Goal: Task Accomplishment & Management: Manage account settings

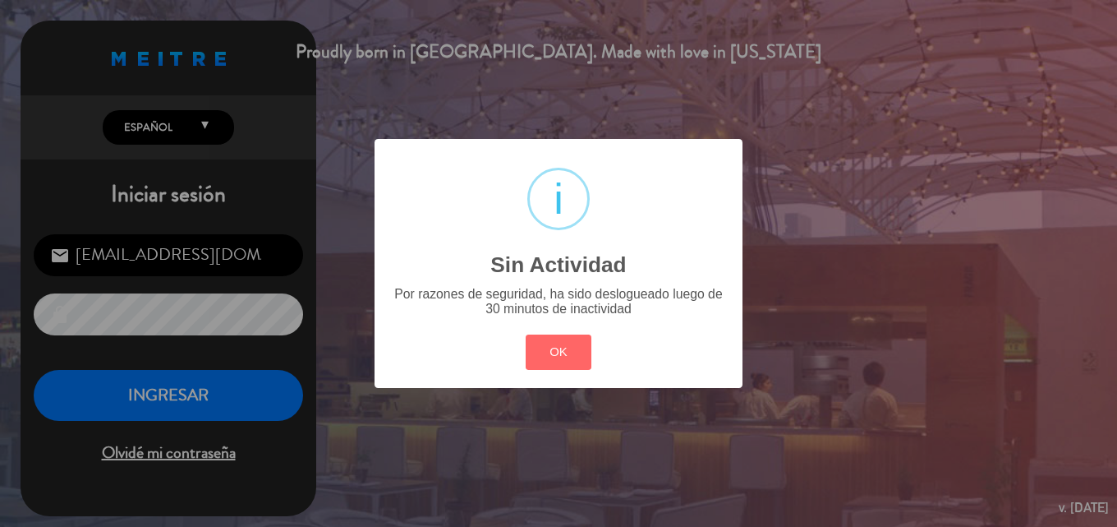
click at [236, 381] on div "? ! i Sin Actividad × Por razones de seguridad, ha sido deslogueado luego de 30…" at bounding box center [558, 263] width 1117 height 527
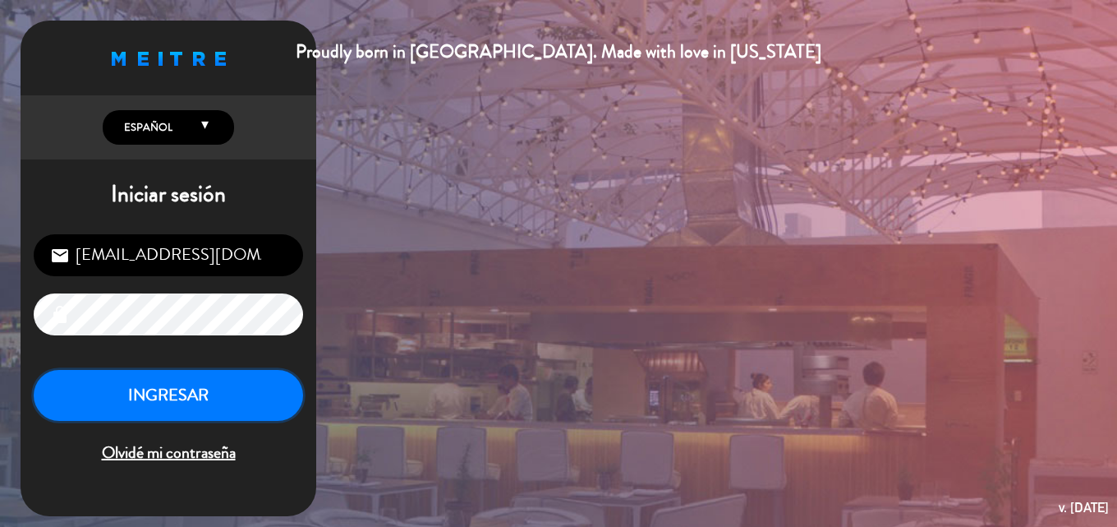
click at [236, 389] on button "INGRESAR" at bounding box center [169, 396] width 270 height 52
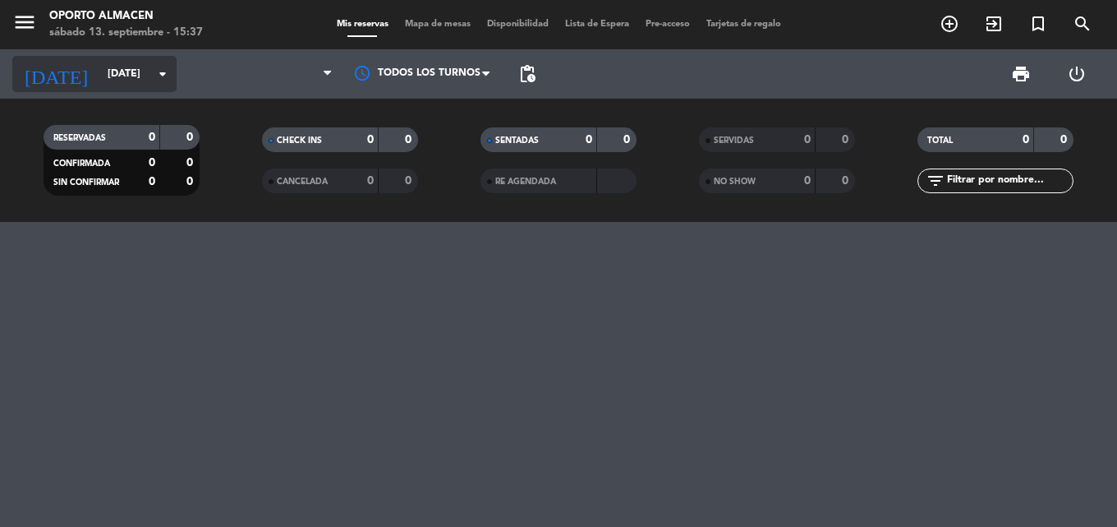
click at [155, 69] on icon "arrow_drop_down" at bounding box center [163, 74] width 20 height 20
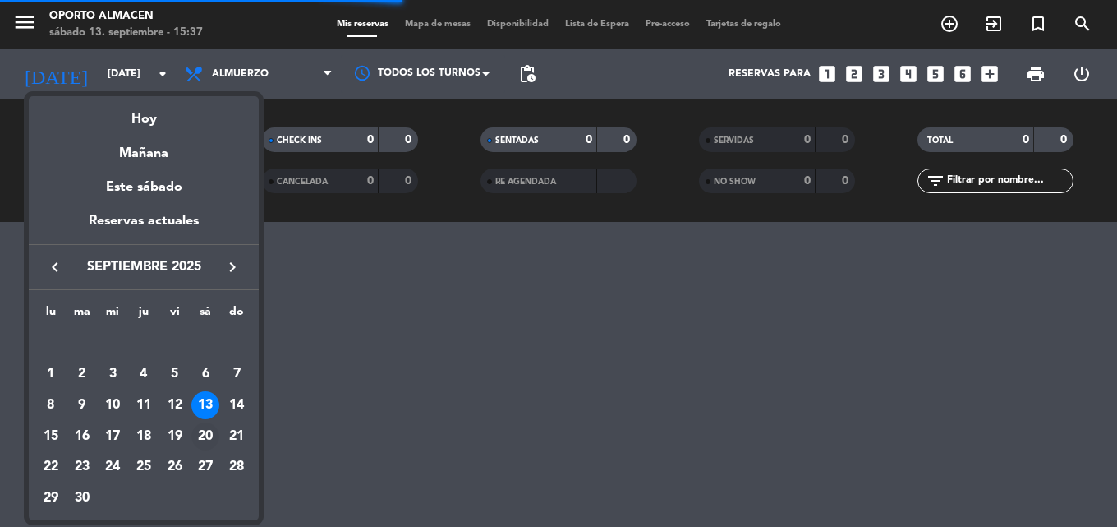
click at [205, 437] on div "20" at bounding box center [205, 436] width 28 height 28
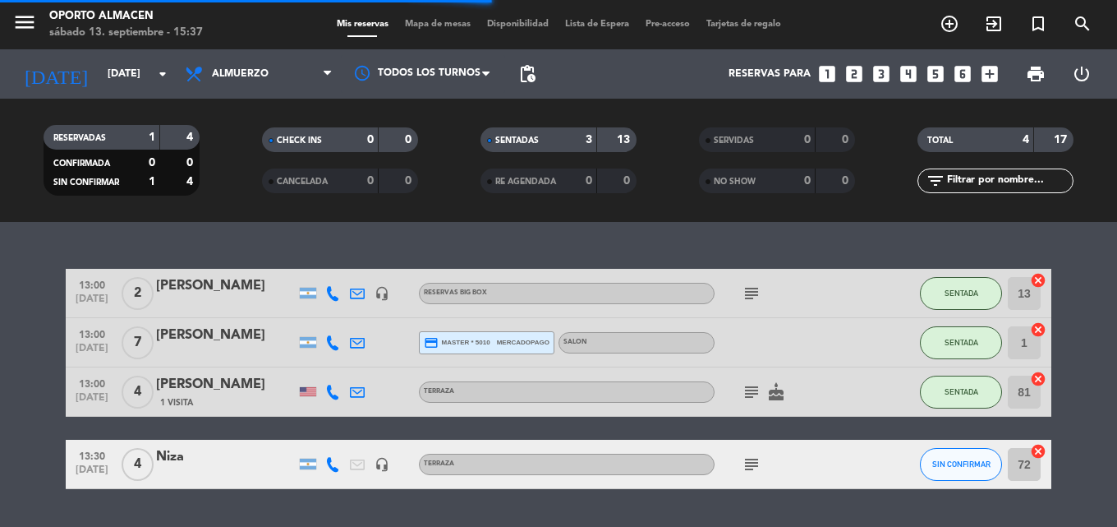
type input "[DATE]"
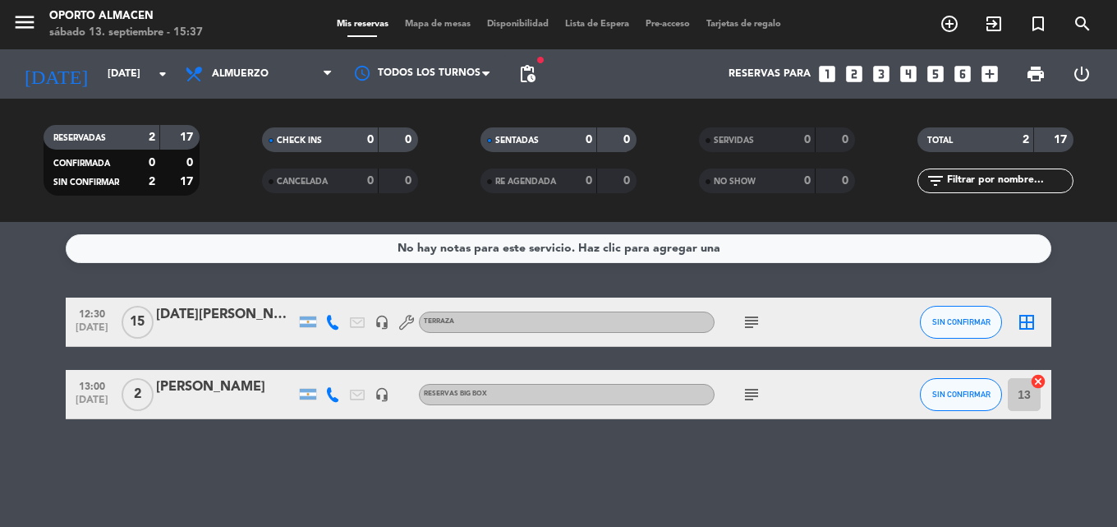
click at [246, 330] on div at bounding box center [226, 332] width 140 height 13
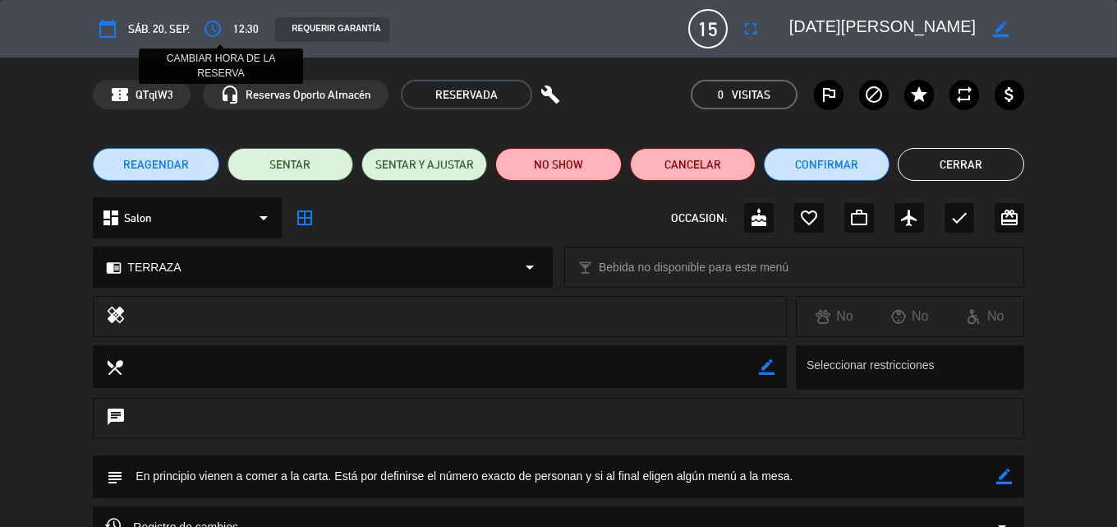
click at [209, 25] on icon "access_time" at bounding box center [213, 29] width 20 height 20
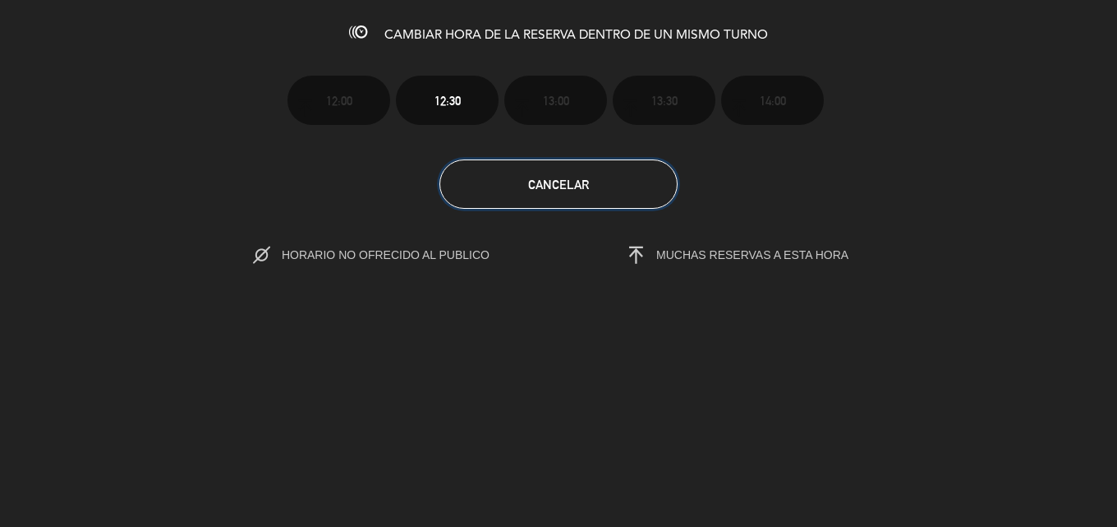
click at [578, 182] on span "Cancelar" at bounding box center [558, 184] width 61 height 14
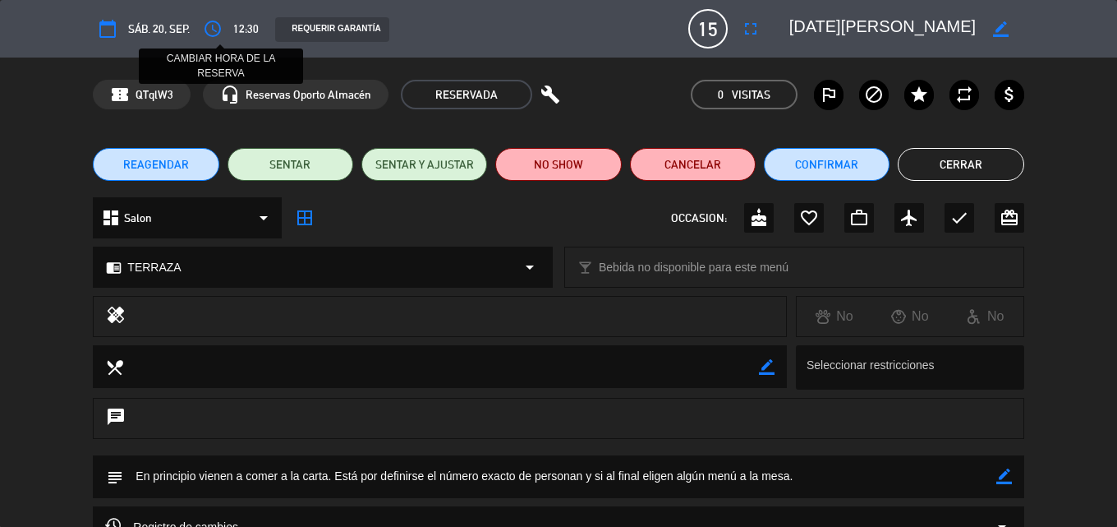
click at [217, 23] on icon "access_time" at bounding box center [213, 29] width 20 height 20
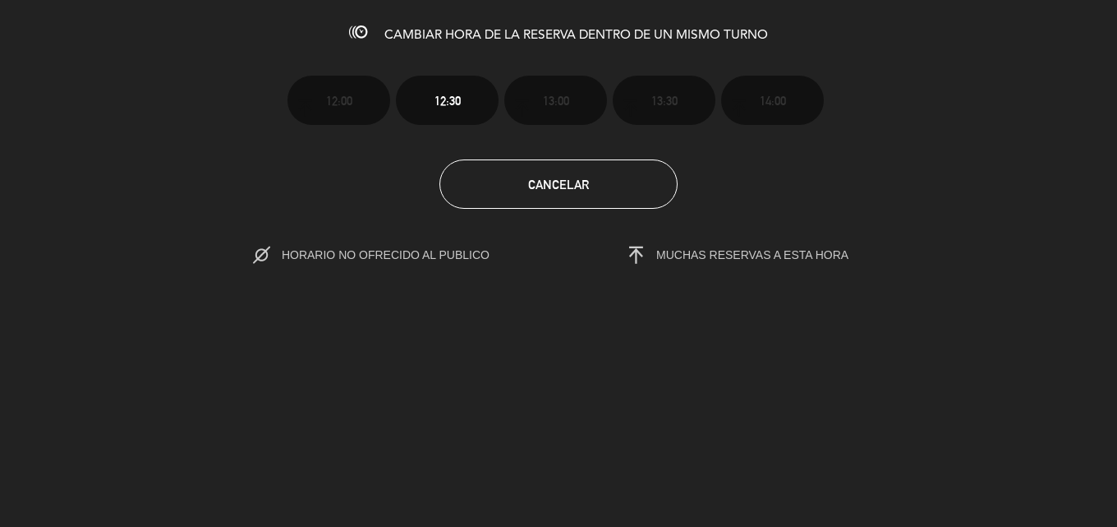
click at [261, 253] on icon at bounding box center [261, 255] width 17 height 17
click at [367, 252] on span "HORARIO NO OFRECIDO AL PUBLICO" at bounding box center [403, 254] width 242 height 13
click at [663, 259] on span "MUCHAS RESERVAS A ESTA HORA" at bounding box center [753, 254] width 192 height 13
click at [542, 175] on button "Cancelar" at bounding box center [559, 183] width 238 height 49
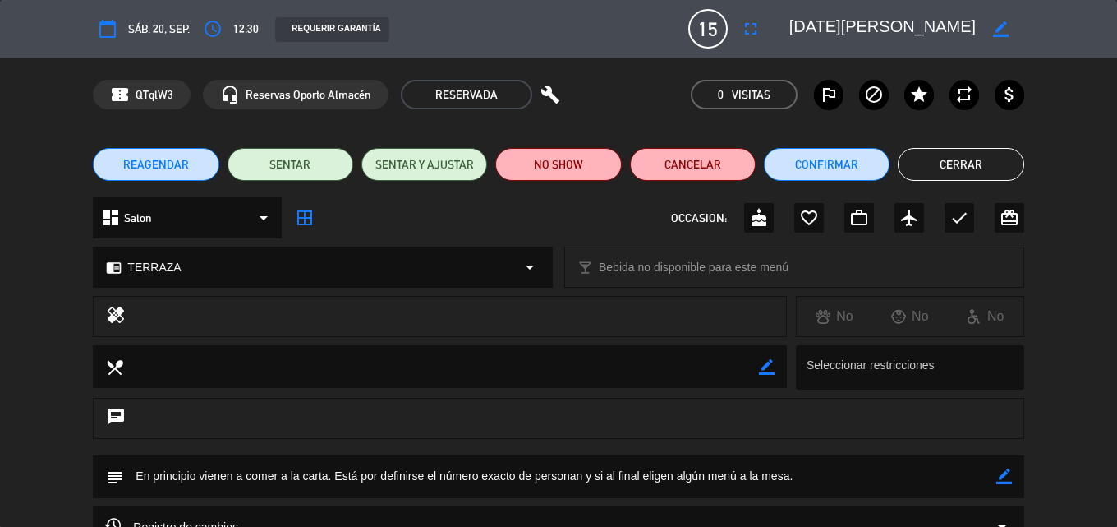
click at [546, 94] on icon "build" at bounding box center [551, 95] width 20 height 20
click at [517, 94] on span "RESERVADA" at bounding box center [466, 95] width 131 height 30
click at [473, 90] on span "RESERVADA" at bounding box center [466, 95] width 131 height 30
click at [1004, 472] on icon "border_color" at bounding box center [1005, 476] width 16 height 16
type textarea "En principio vienen a comer a la carta. Está por definirse el número exacto de …"
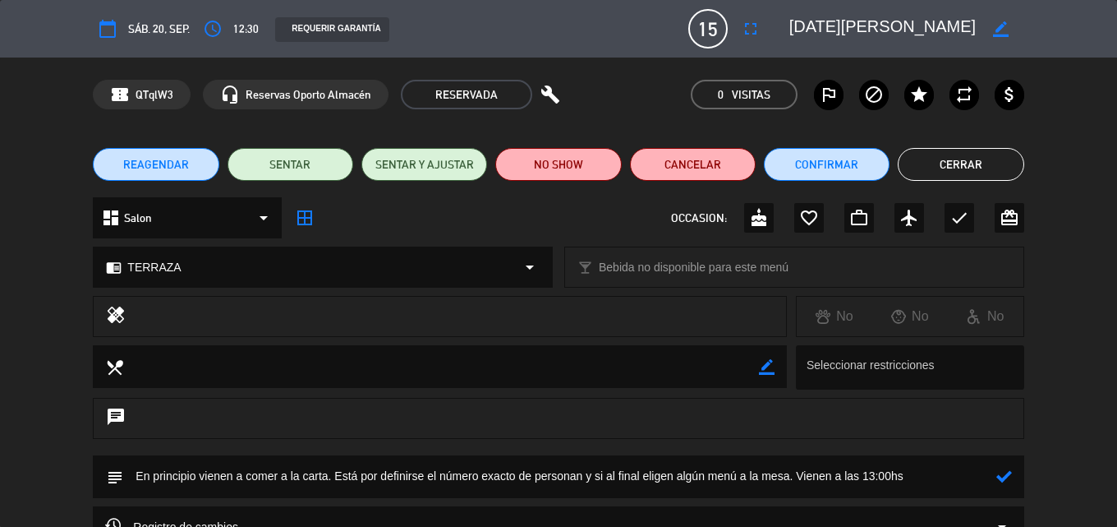
click at [1012, 472] on div "subject" at bounding box center [558, 476] width 931 height 43
click at [1008, 472] on icon at bounding box center [1005, 476] width 16 height 16
click at [992, 167] on button "Cerrar" at bounding box center [961, 164] width 126 height 33
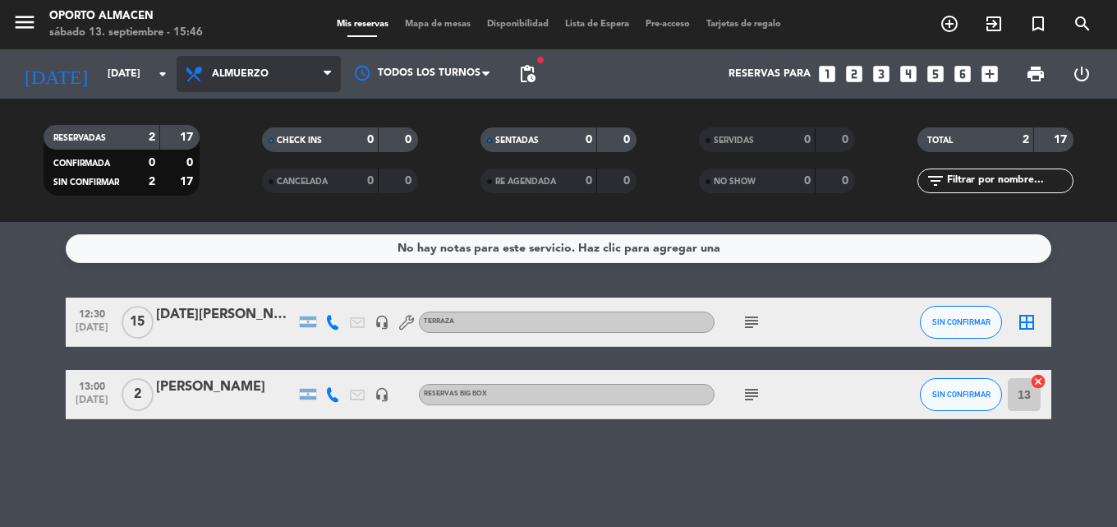
click at [266, 76] on span "Almuerzo" at bounding box center [240, 74] width 57 height 12
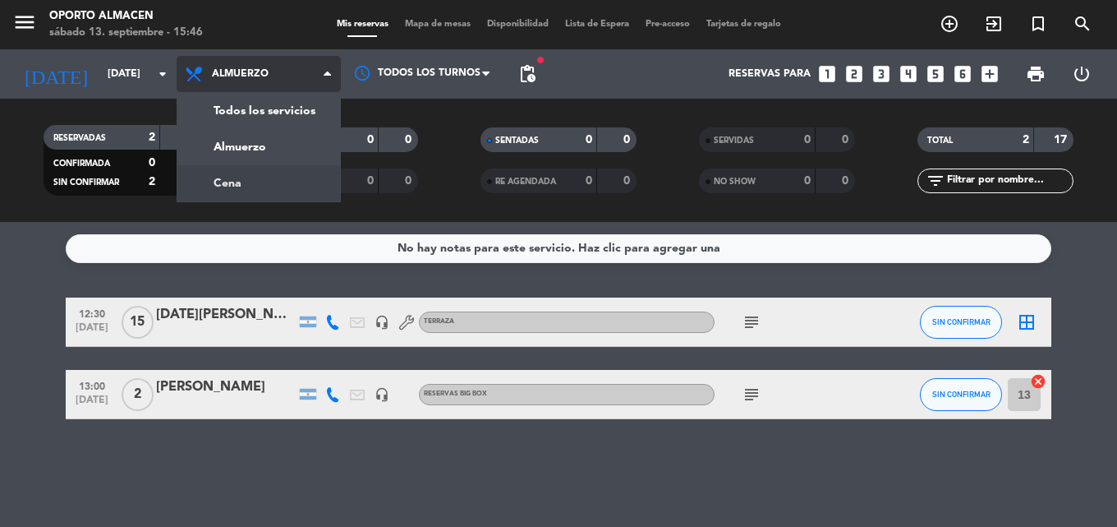
click at [251, 177] on div "menu Oporto Almacen [DATE] 13. septiembre - 15:46 Mis reservas Mapa de mesas Di…" at bounding box center [558, 111] width 1117 height 222
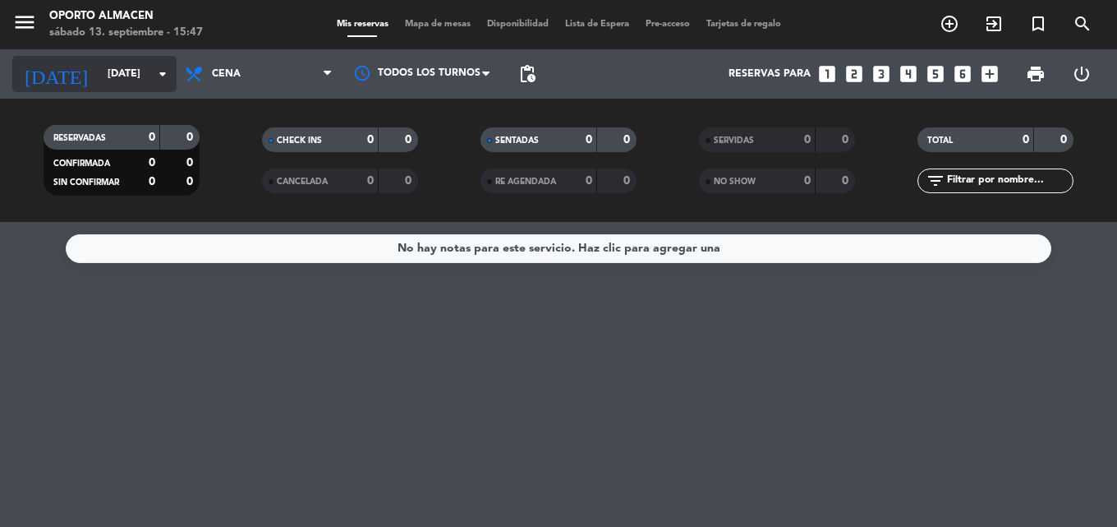
click at [127, 85] on input "[DATE]" at bounding box center [168, 74] width 139 height 28
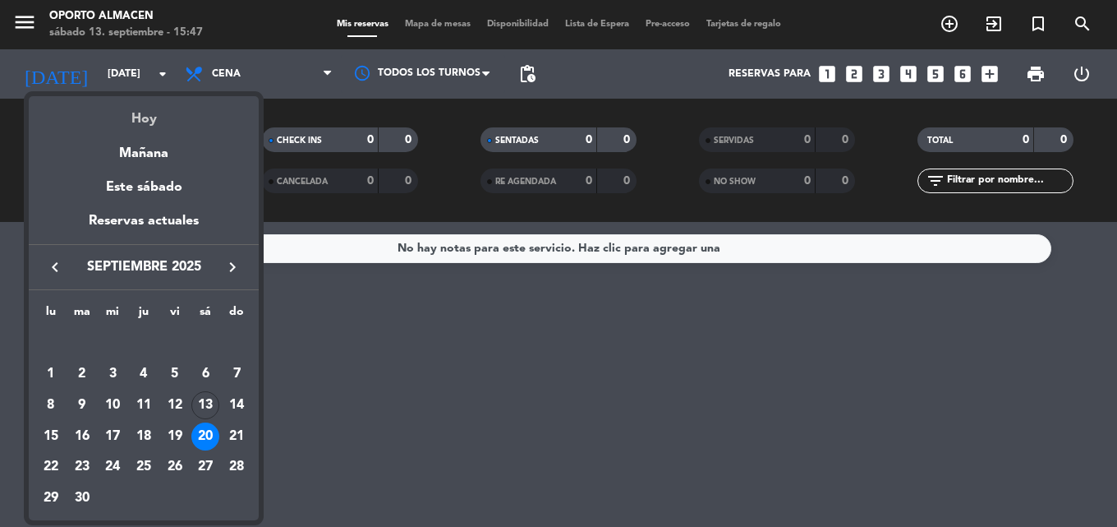
click at [160, 117] on div "Hoy" at bounding box center [144, 113] width 230 height 34
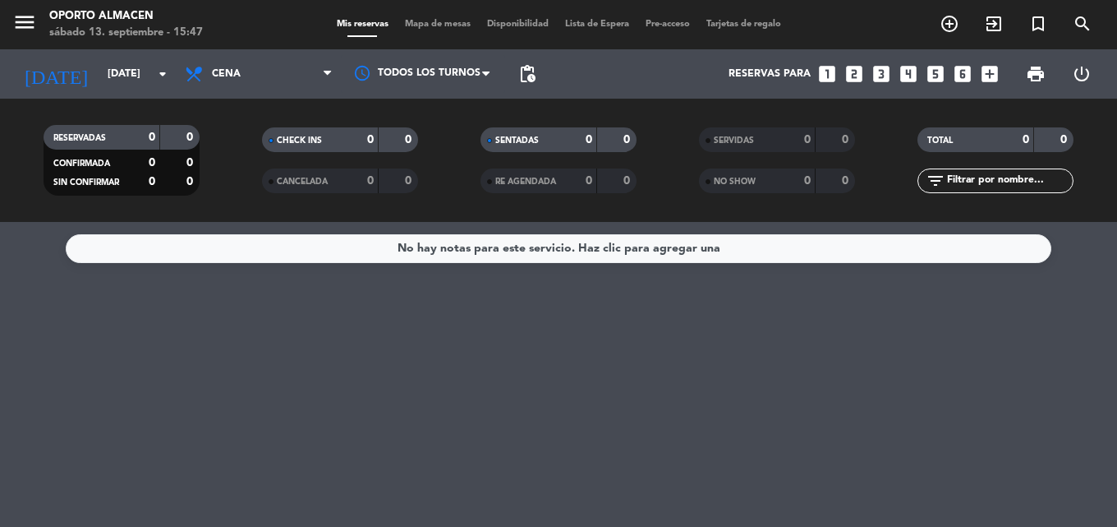
type input "[DATE]"
click at [160, 61] on input "[DATE]" at bounding box center [168, 74] width 139 height 28
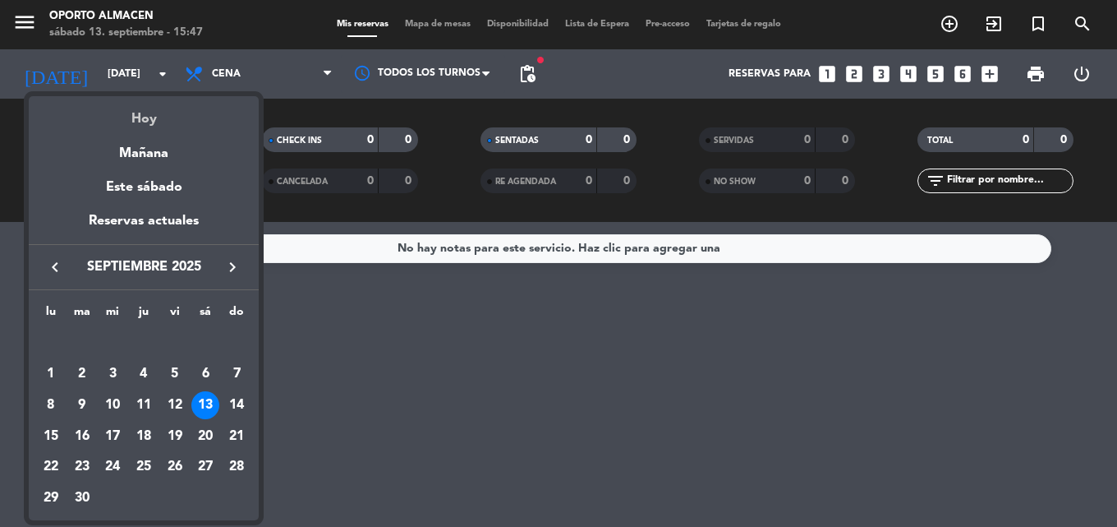
click at [161, 113] on div "Hoy" at bounding box center [144, 113] width 230 height 34
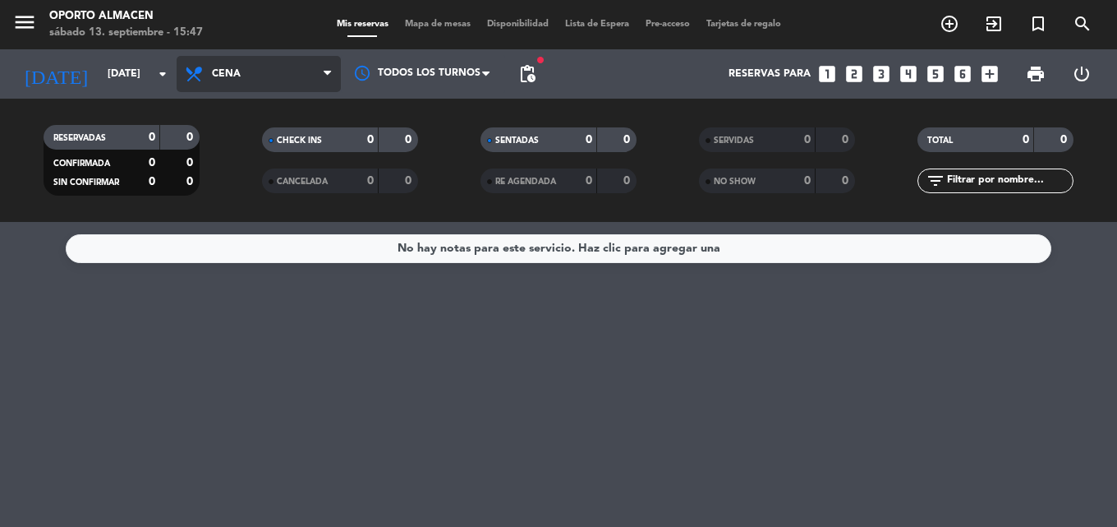
click at [311, 67] on span "Cena" at bounding box center [259, 74] width 164 height 36
click at [283, 131] on div "menu Oporto Almacen [DATE] 13. septiembre - 15:47 Mis reservas Mapa de mesas Di…" at bounding box center [558, 111] width 1117 height 222
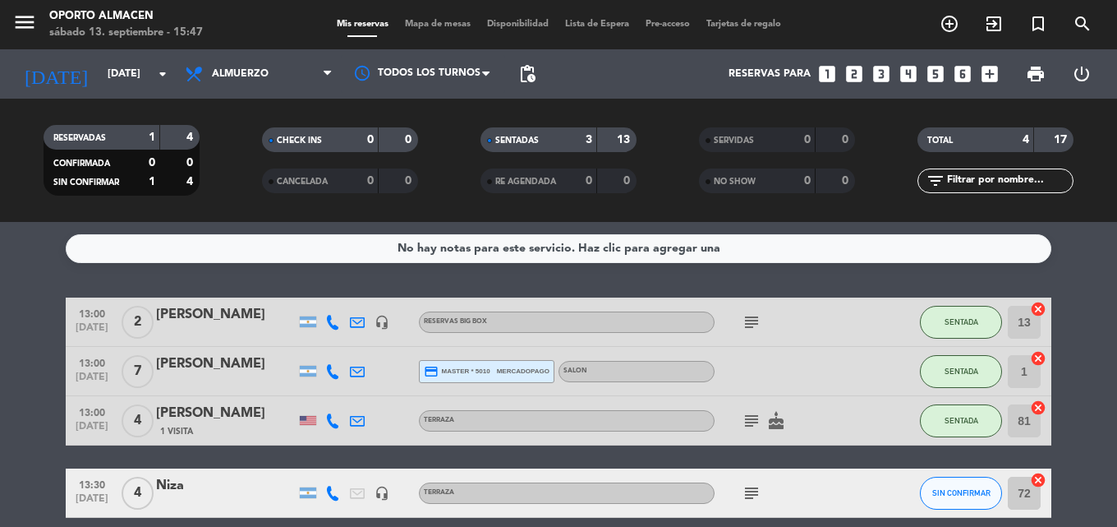
scroll to position [73, 0]
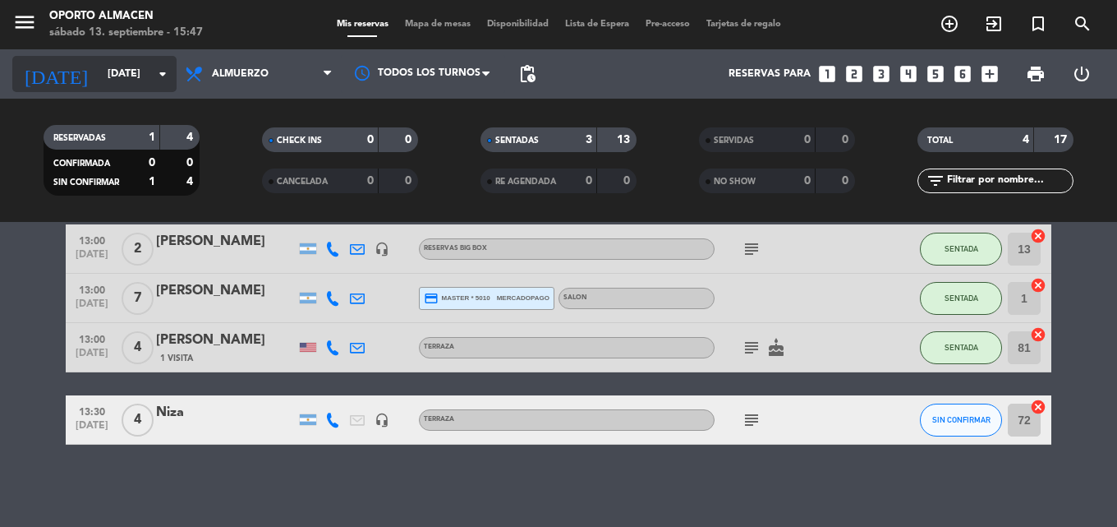
click at [159, 63] on input "[DATE]" at bounding box center [168, 74] width 139 height 28
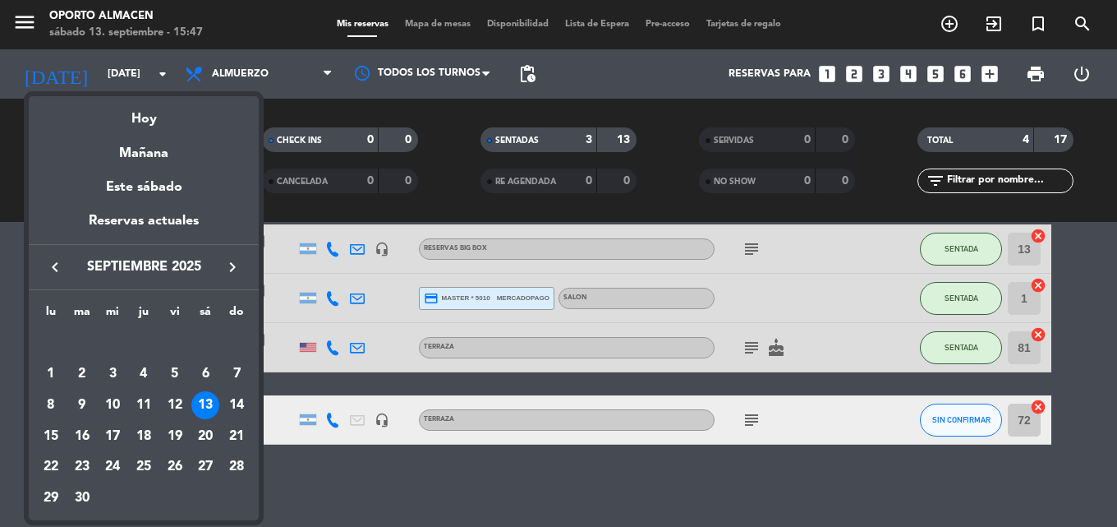
click at [220, 73] on div at bounding box center [558, 263] width 1117 height 527
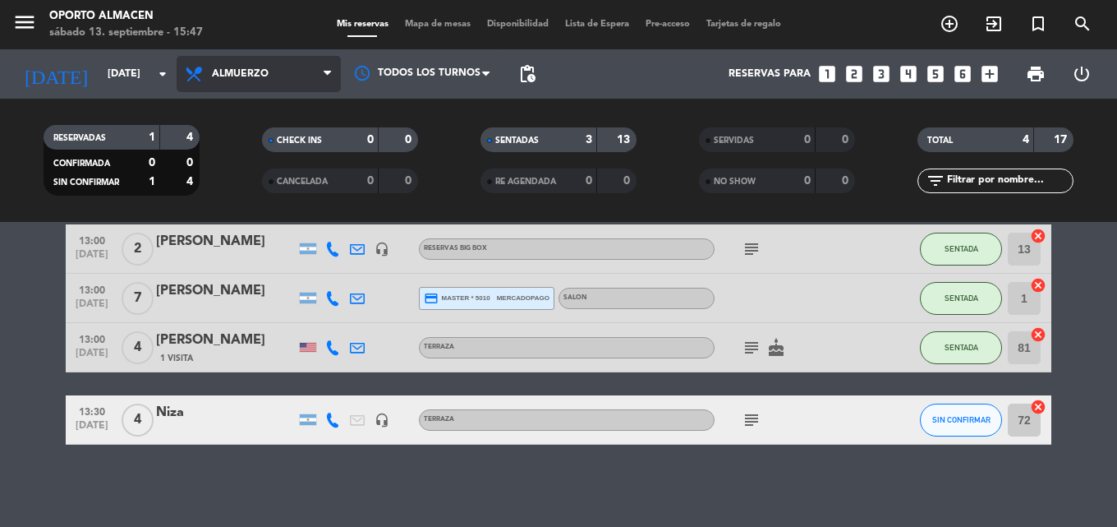
click at [250, 74] on span "Almuerzo" at bounding box center [240, 74] width 57 height 12
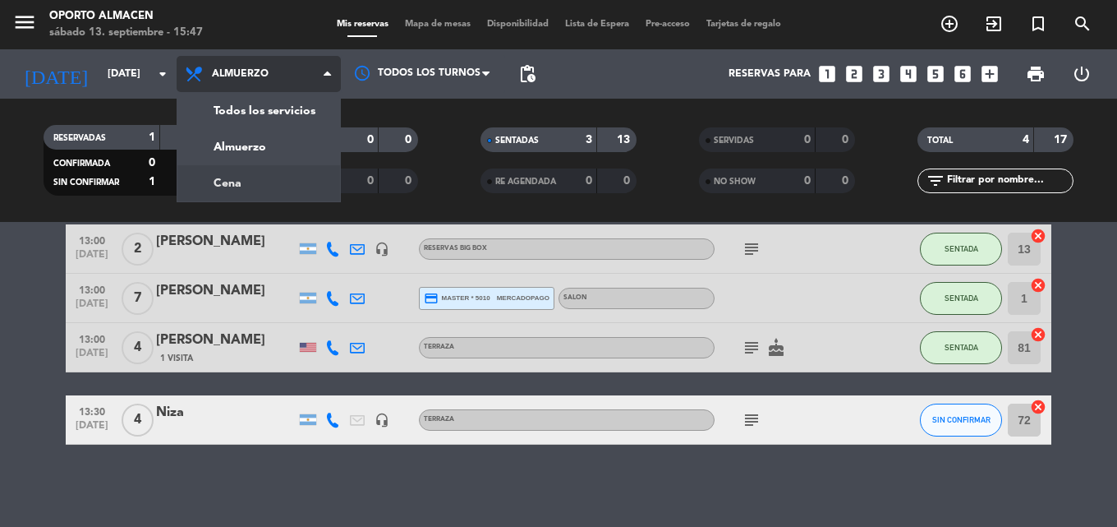
click at [271, 178] on div "menu Oporto Almacen [DATE] 13. septiembre - 15:47 Mis reservas Mapa de mesas Di…" at bounding box center [558, 111] width 1117 height 222
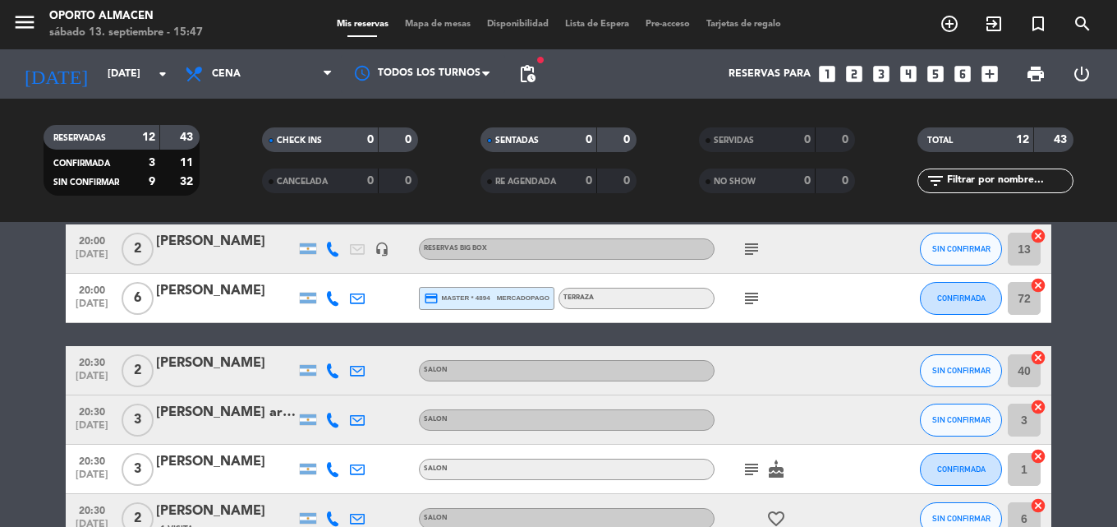
click at [760, 244] on icon "subject" at bounding box center [752, 249] width 20 height 20
click at [753, 298] on icon "subject" at bounding box center [752, 298] width 20 height 20
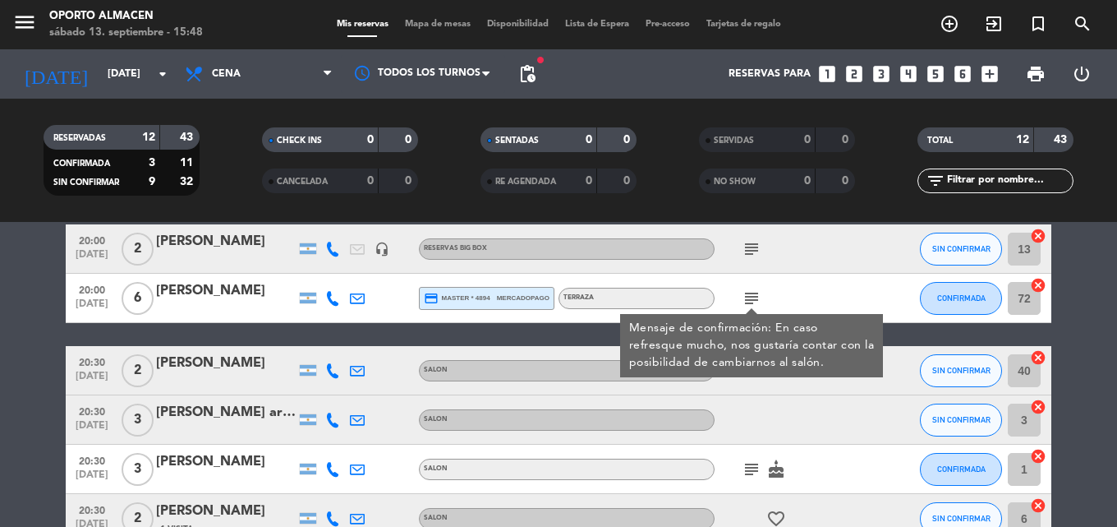
click at [753, 298] on icon "subject" at bounding box center [752, 298] width 20 height 20
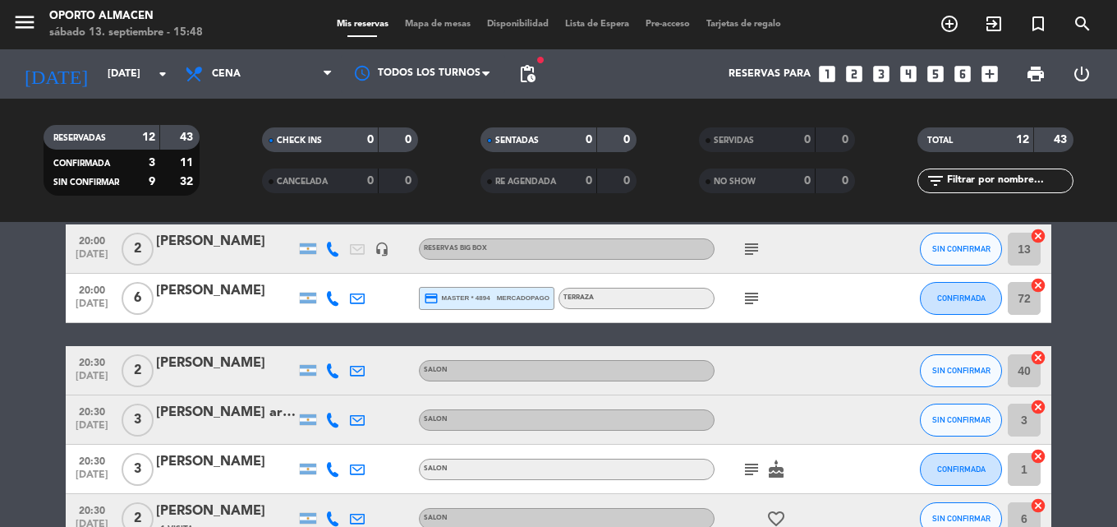
scroll to position [155, 0]
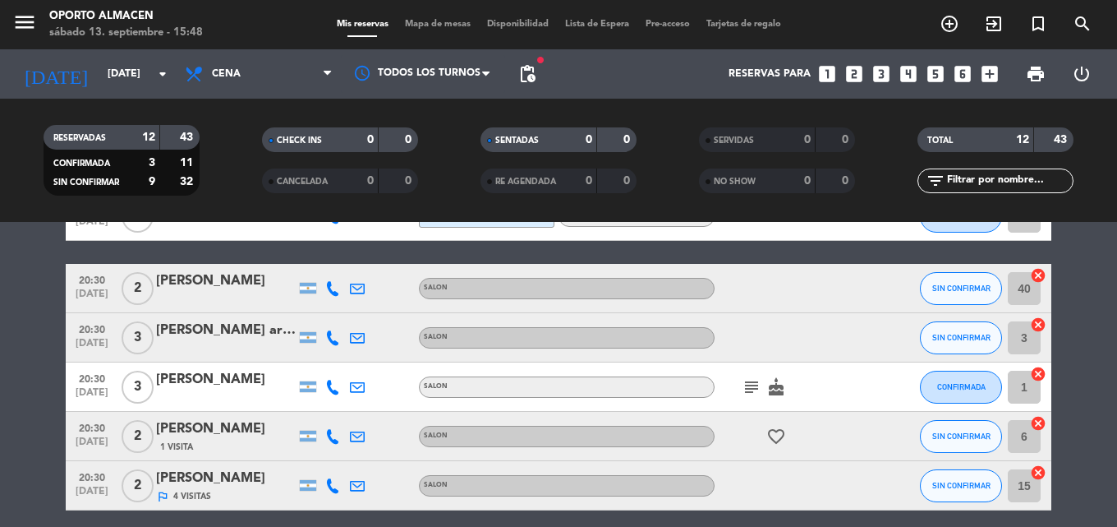
click at [753, 389] on icon "subject" at bounding box center [752, 387] width 20 height 20
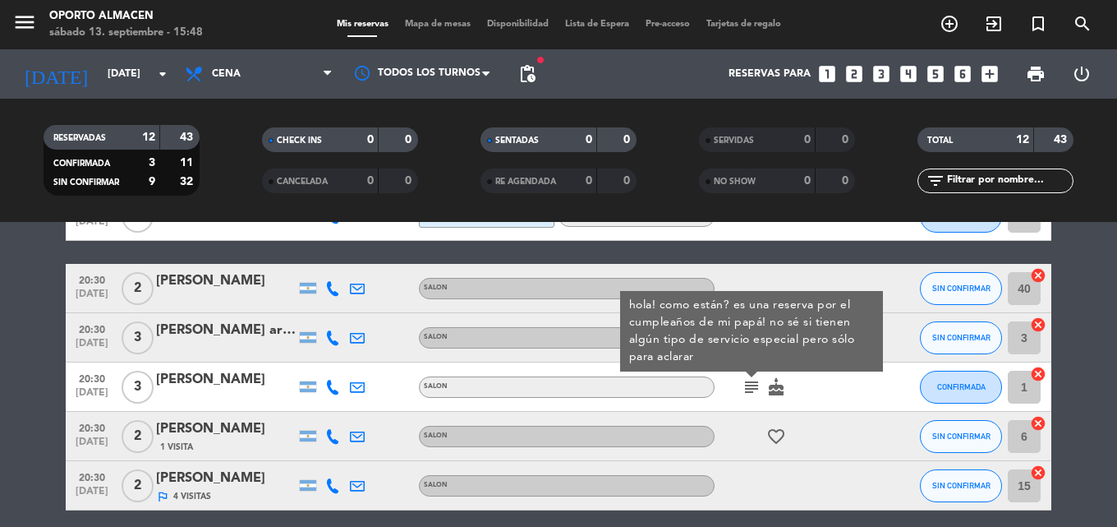
click at [878, 407] on div at bounding box center [885, 386] width 44 height 48
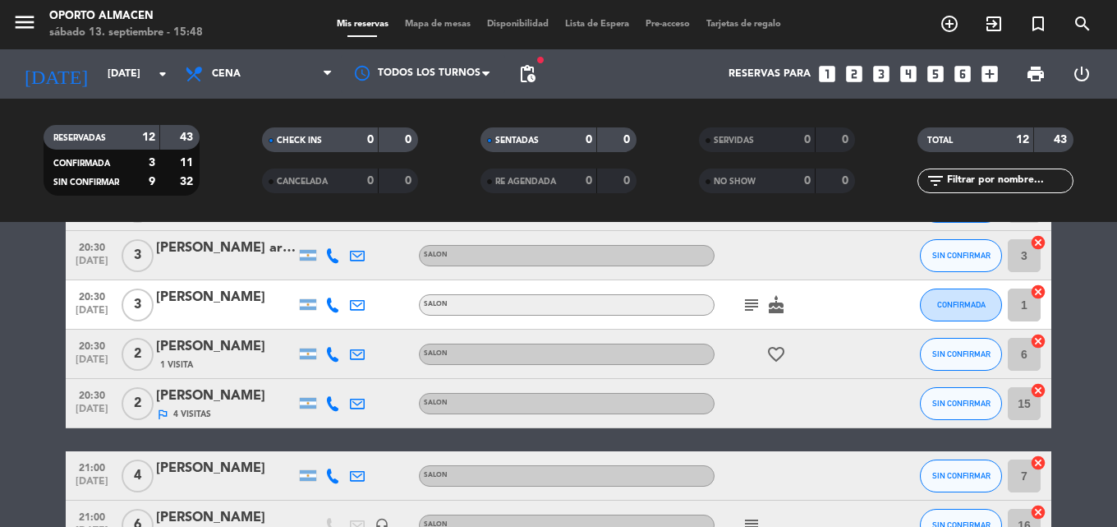
scroll to position [320, 0]
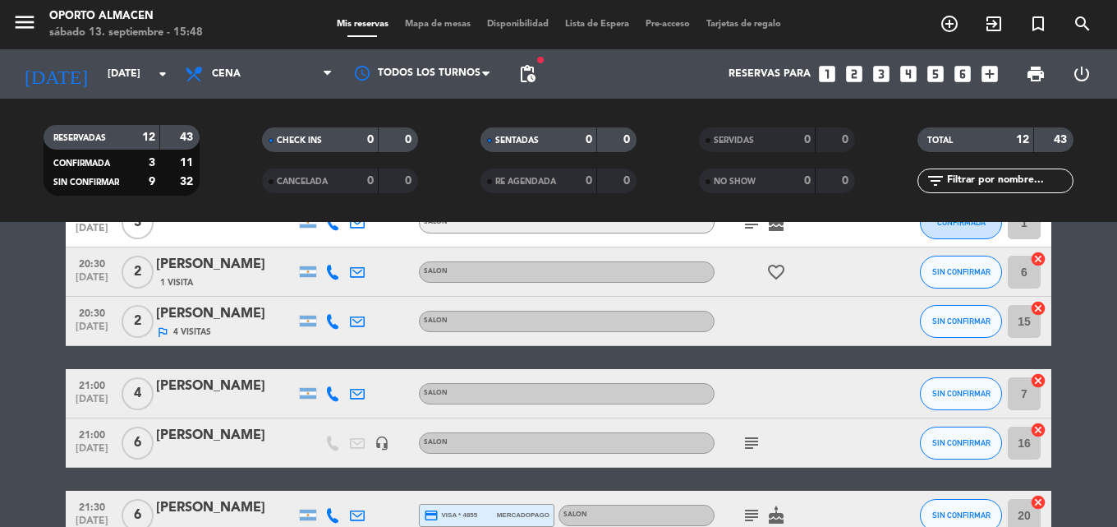
click at [747, 449] on icon "subject" at bounding box center [752, 443] width 20 height 20
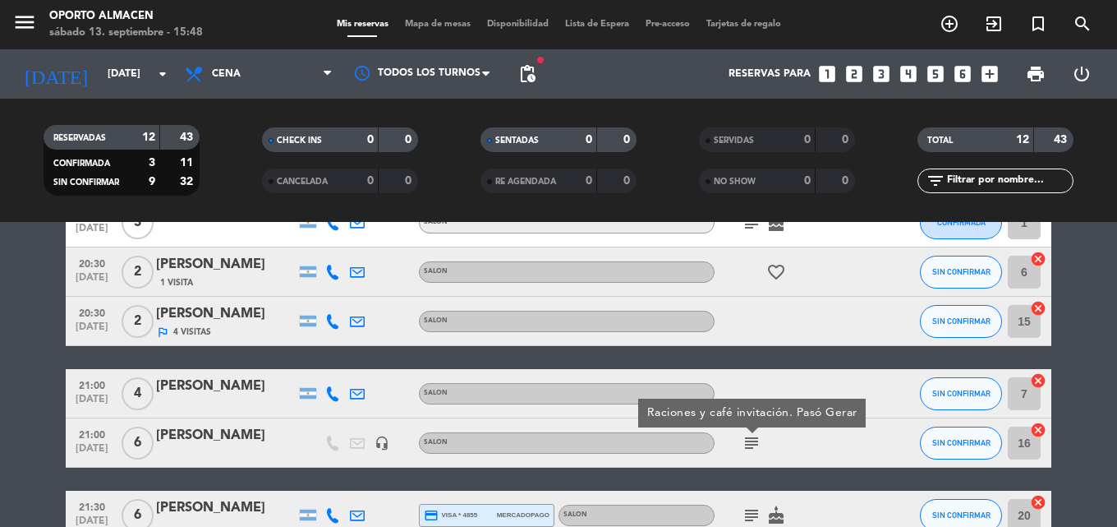
click at [747, 449] on icon "subject" at bounding box center [752, 443] width 20 height 20
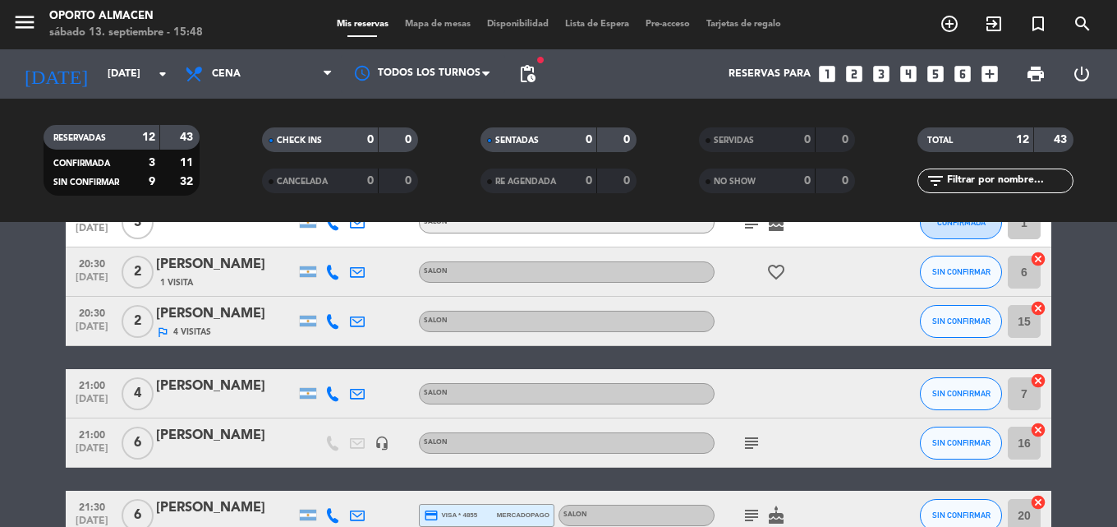
scroll to position [402, 0]
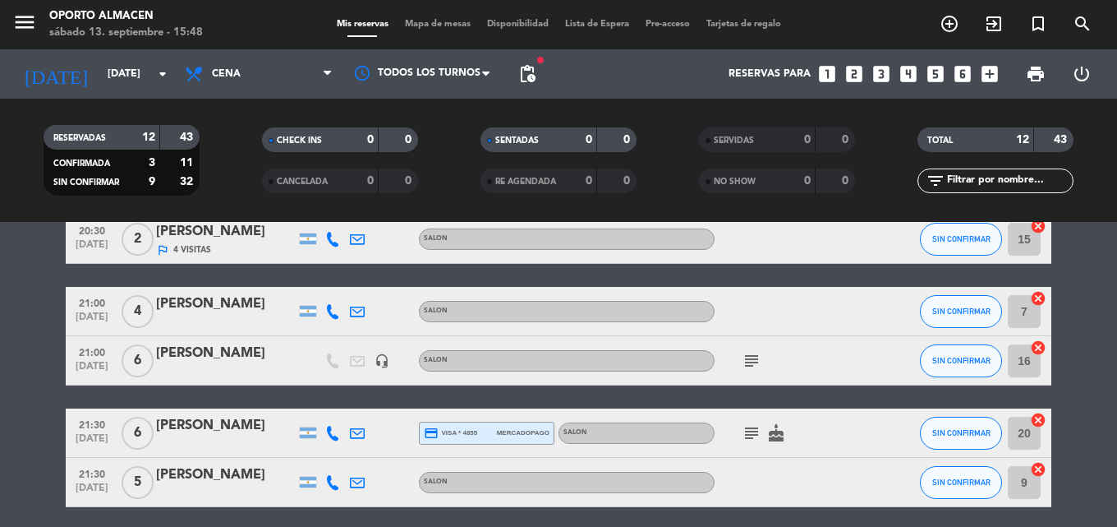
click at [754, 431] on icon "subject" at bounding box center [752, 433] width 20 height 20
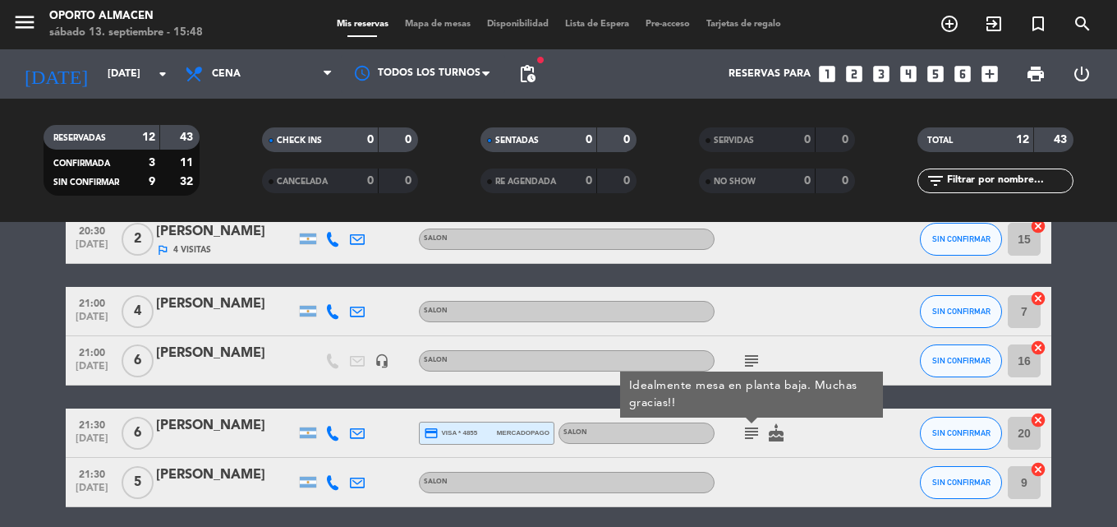
click at [753, 431] on icon "subject" at bounding box center [752, 433] width 20 height 20
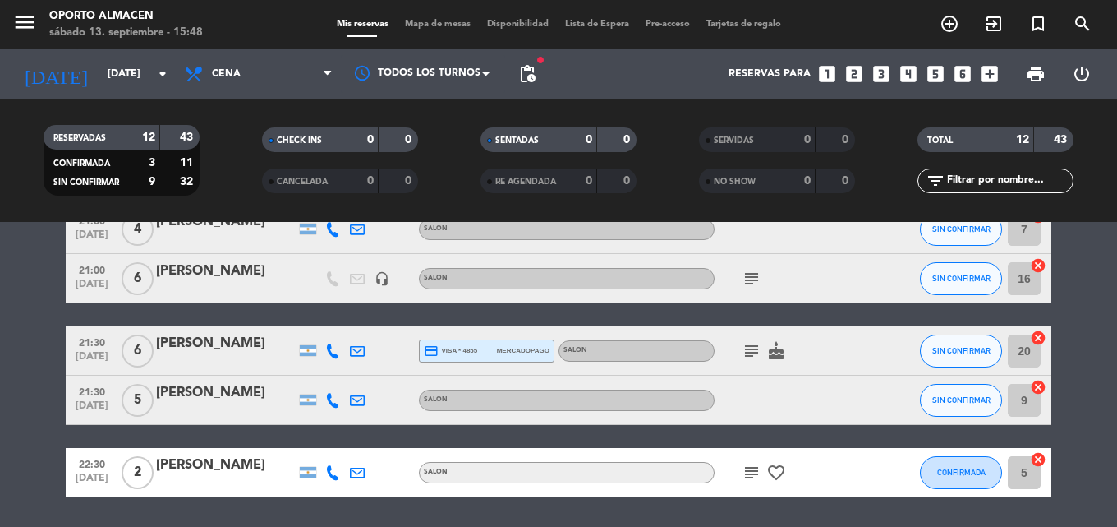
scroll to position [537, 0]
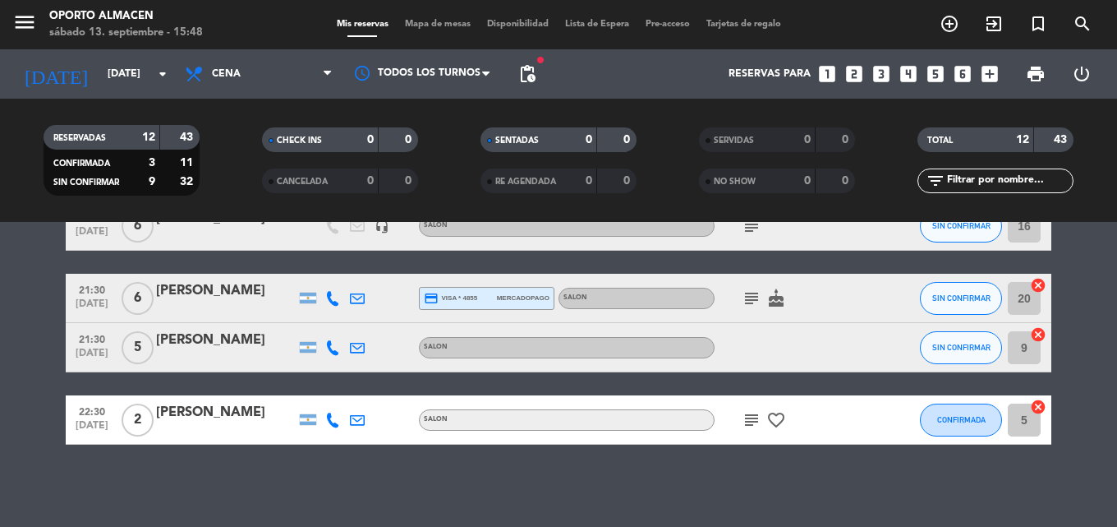
click at [751, 421] on icon "subject" at bounding box center [752, 420] width 20 height 20
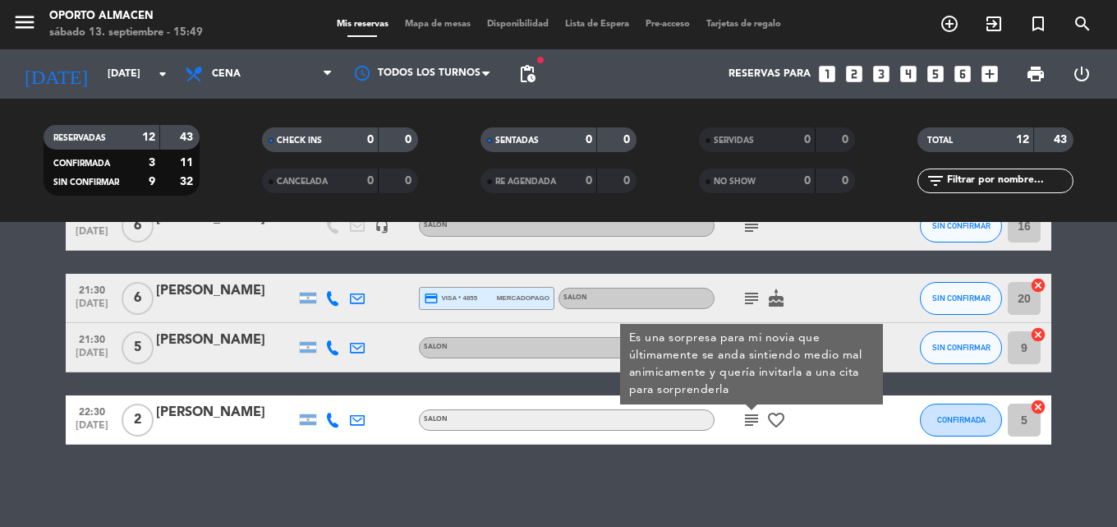
click at [850, 470] on div "No hay notas para este servicio. Haz clic para agregar una 20:00 [DATE] 2 [PERS…" at bounding box center [558, 374] width 1117 height 305
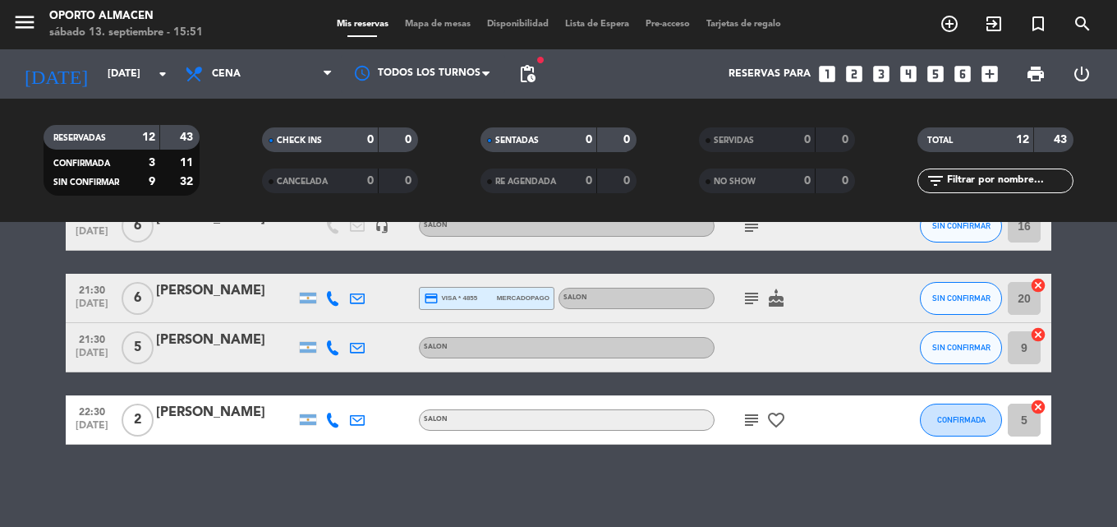
click at [753, 423] on icon "subject" at bounding box center [752, 420] width 20 height 20
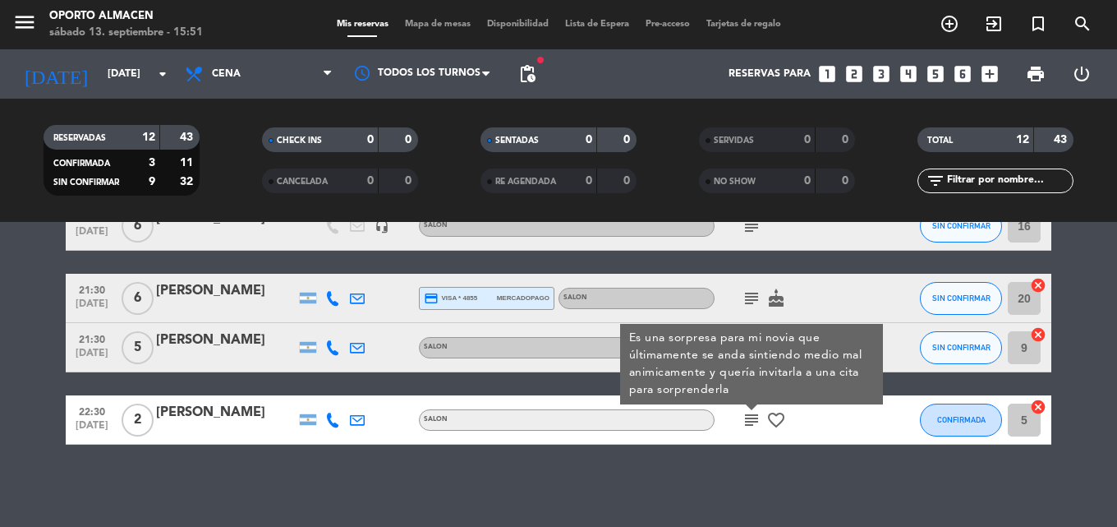
click at [813, 461] on div "No hay notas para este servicio. Haz clic para agregar una 20:00 [DATE] 2 [PERS…" at bounding box center [558, 374] width 1117 height 305
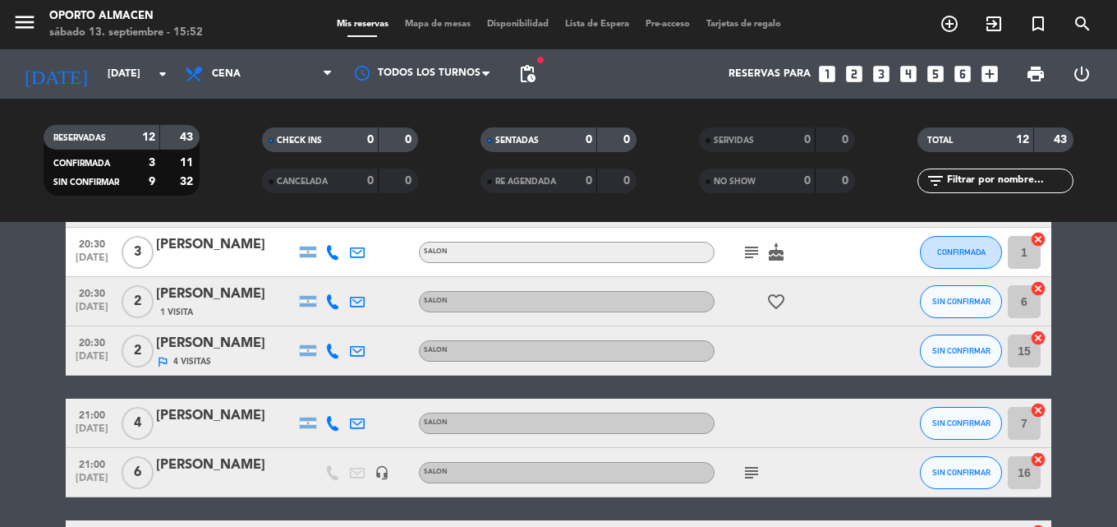
scroll to position [0, 0]
